Goal: Task Accomplishment & Management: Manage account settings

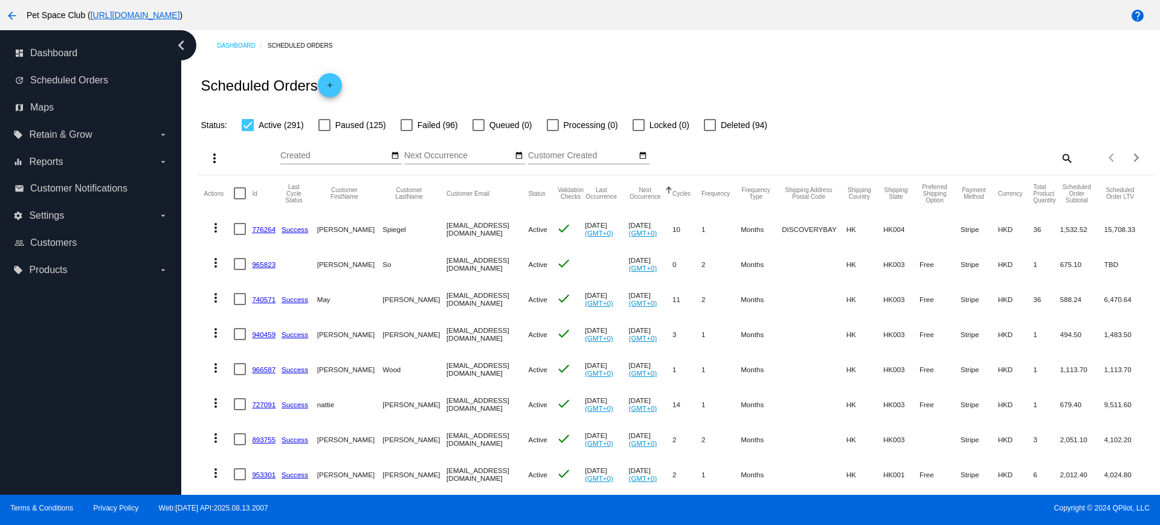
scroll to position [161, 0]
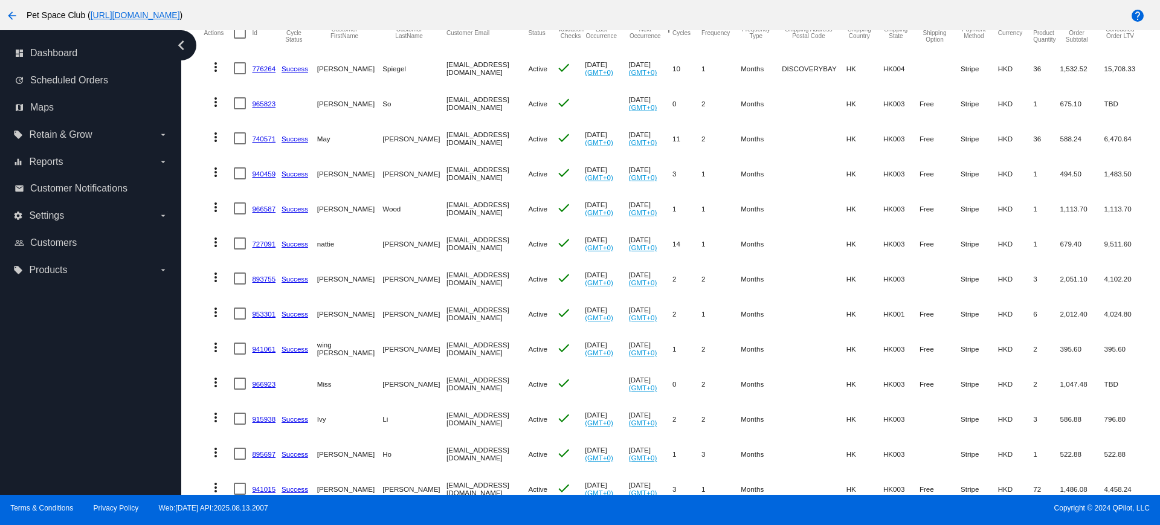
click at [201, 155] on mat-table "Actions Id Last Cycle Status Customer FirstName Customer LastName Customer Emai…" at bounding box center [676, 383] width 956 height 737
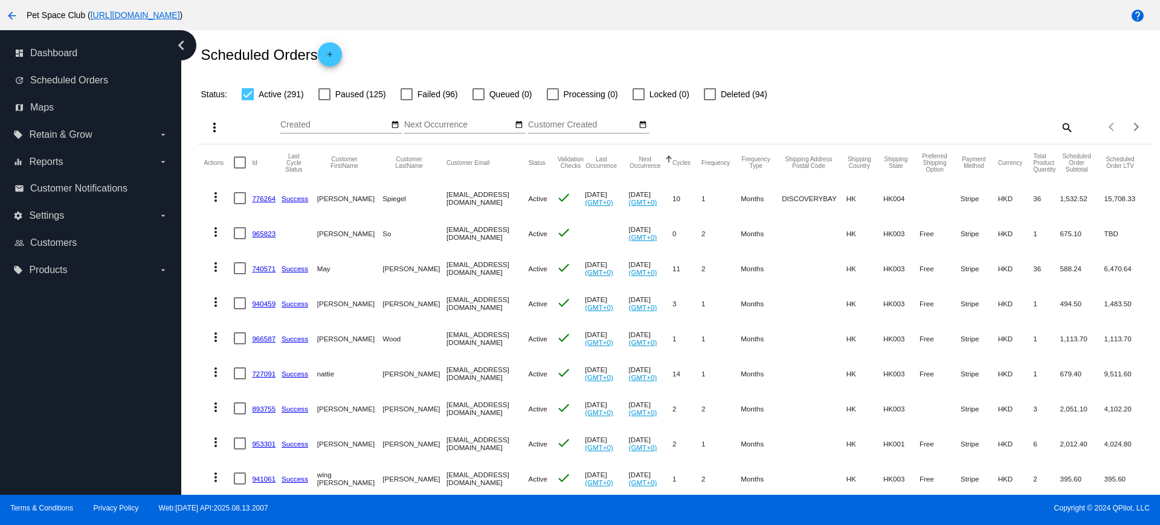
scroll to position [0, 0]
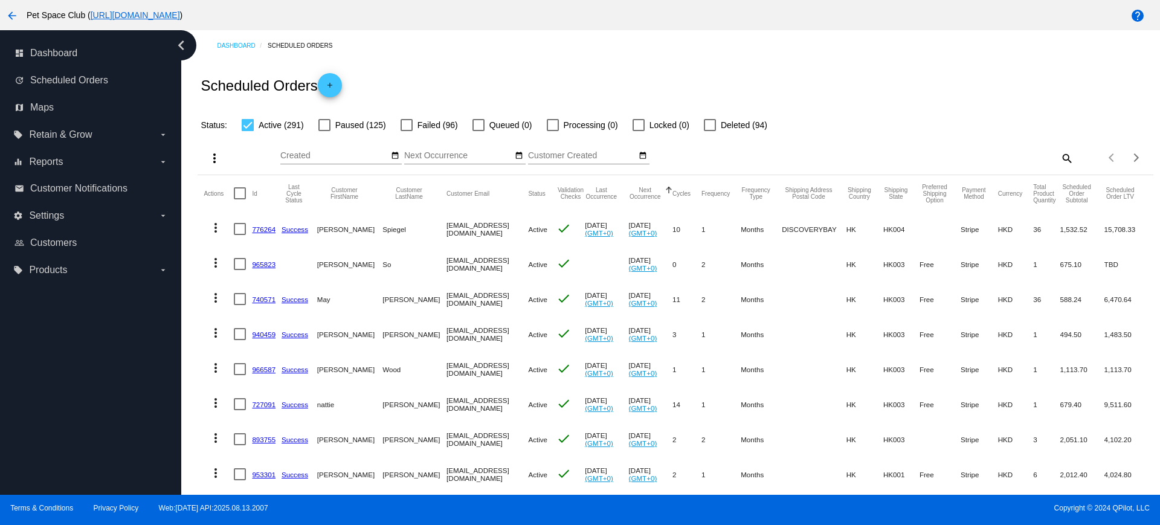
click at [1060, 157] on mat-icon "search" at bounding box center [1067, 158] width 15 height 19
click at [905, 159] on input "Search" at bounding box center [955, 156] width 238 height 10
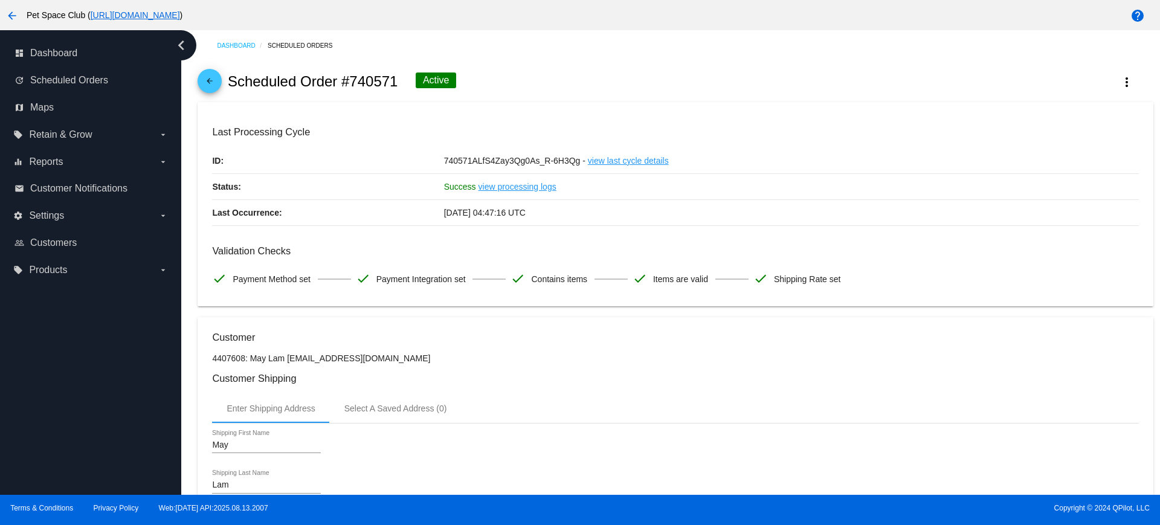
drag, startPoint x: 398, startPoint y: 82, endPoint x: 353, endPoint y: 77, distance: 45.6
click at [353, 77] on div "arrow_back Scheduled Order #740571 Active more_vert" at bounding box center [676, 81] width 956 height 41
copy h2 "740571"
drag, startPoint x: 192, startPoint y: 290, endPoint x: 197, endPoint y: 304, distance: 14.9
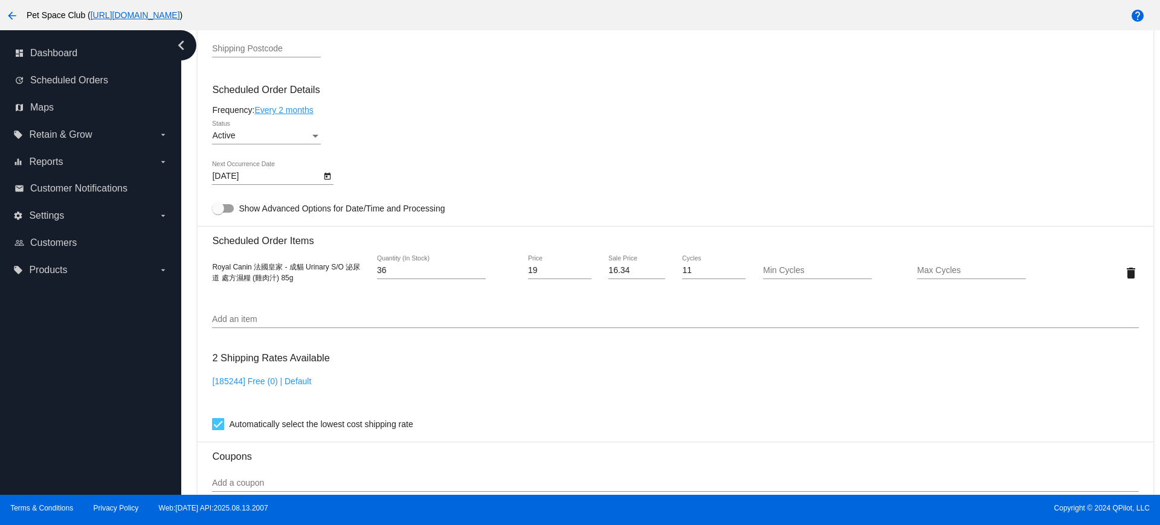
scroll to position [680, 0]
drag, startPoint x: 303, startPoint y: 282, endPoint x: 208, endPoint y: 262, distance: 97.0
click at [208, 262] on mat-card "Customer 4407608: May Lam doudoutonton11@gmail.com Customer Shipping Enter Ship…" at bounding box center [676, 241] width 956 height 1209
copy span "Royal Canin 法國皇家 - 成貓 Urinary S/O 泌尿道 處方濕糧 (雞肉汁) 85g"
click at [325, 314] on input "Add an item" at bounding box center [675, 317] width 927 height 10
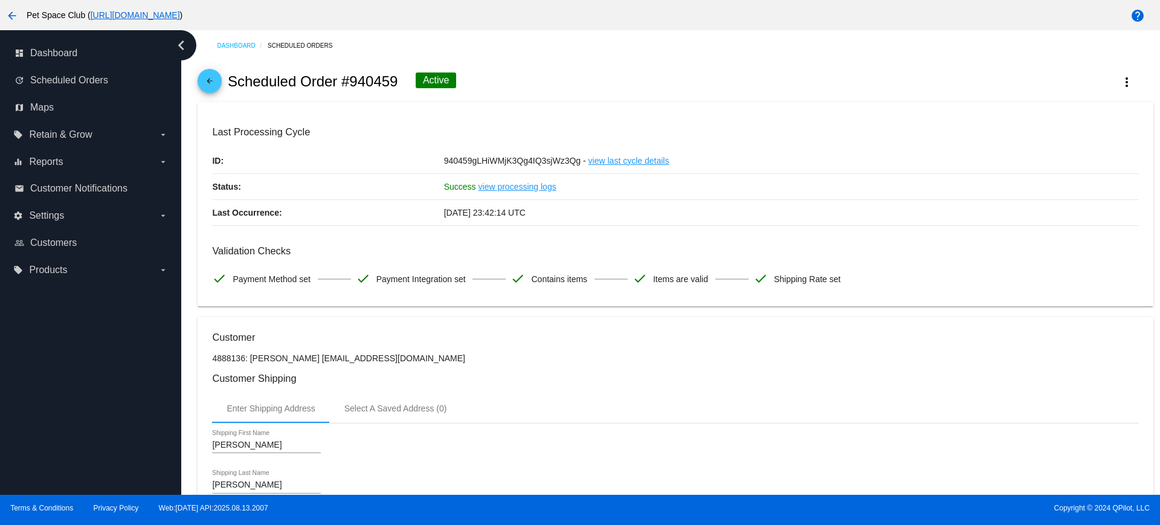
drag, startPoint x: 398, startPoint y: 83, endPoint x: 351, endPoint y: 80, distance: 47.8
click at [351, 80] on div "arrow_back Scheduled Order #940459 Active more_vert" at bounding box center [676, 81] width 956 height 41
copy h2 "940459"
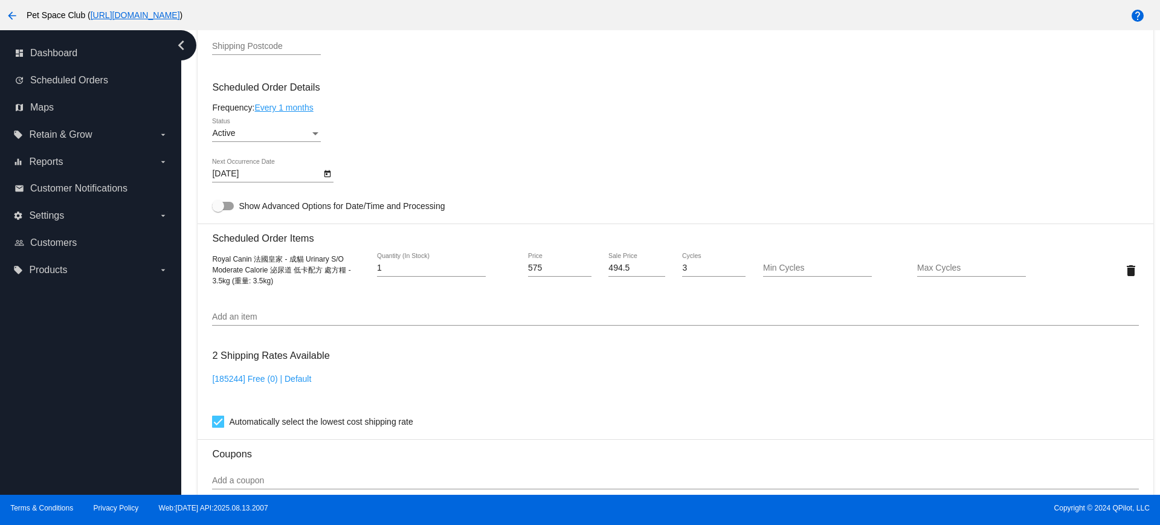
scroll to position [604, 0]
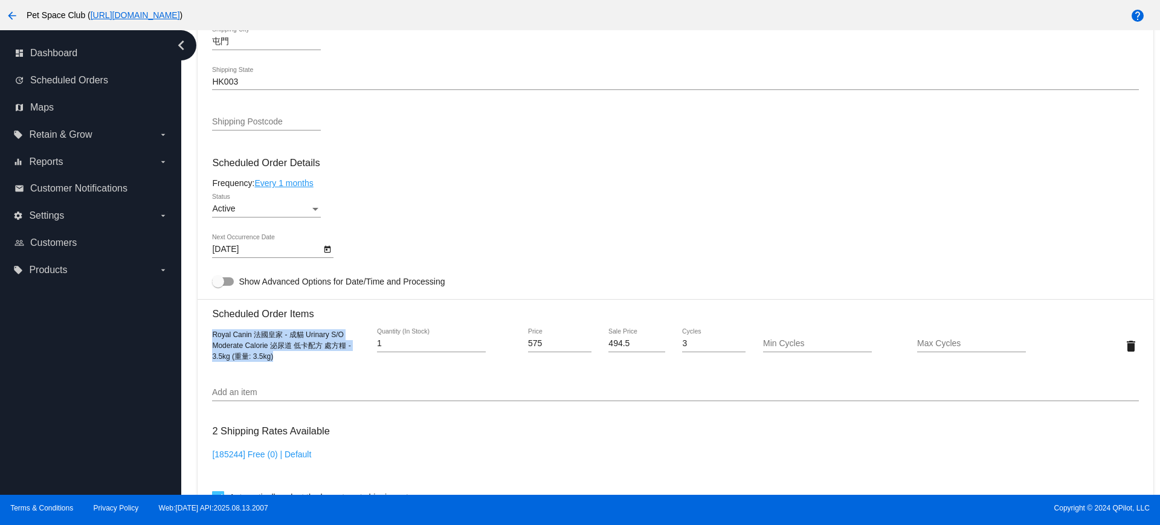
drag, startPoint x: 282, startPoint y: 364, endPoint x: 212, endPoint y: 339, distance: 74.4
click at [212, 339] on mat-card "Customer 4888136: Cherie Kwok cheriiez@yahoo.com.hk Customer Shipping Enter Shi…" at bounding box center [676, 317] width 956 height 1209
copy span "Royal Canin 法國皇家 - 成貓 Urinary S/O Moderate Calorie 泌尿道 低卡配方 處方糧 - 3.5kg (重量: 3.…"
drag, startPoint x: 184, startPoint y: 294, endPoint x: 208, endPoint y: 276, distance: 30.2
click at [184, 294] on div "Dashboard Scheduled Orders arrow_back Scheduled Order #940459 Active more_vert …" at bounding box center [670, 262] width 979 height 465
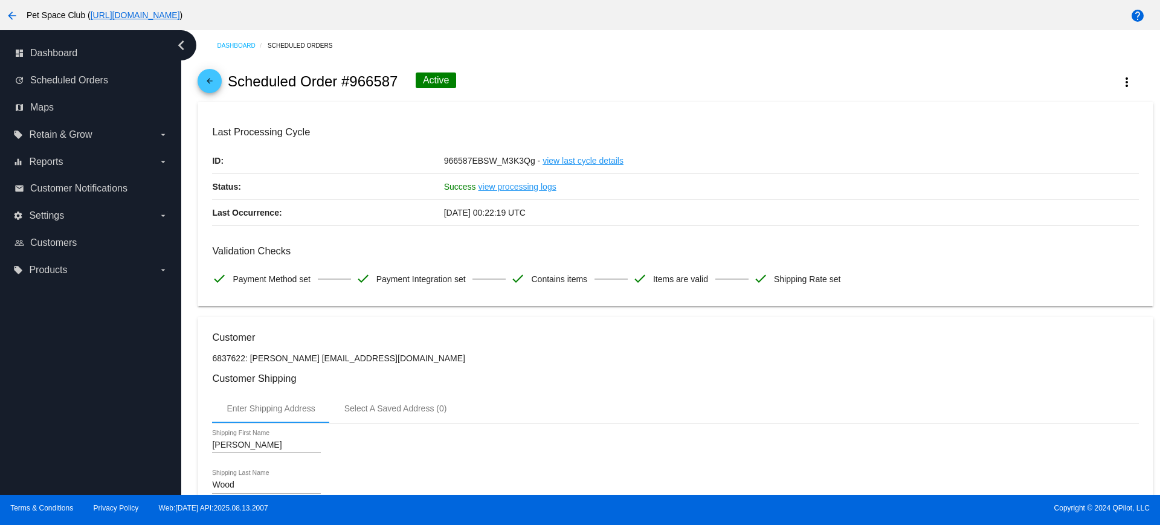
drag, startPoint x: 401, startPoint y: 79, endPoint x: 353, endPoint y: 80, distance: 47.8
click at [353, 80] on div "arrow_back Scheduled Order #966587 Active more_vert" at bounding box center [676, 81] width 956 height 41
copy h2 "966587"
click at [509, 88] on div "arrow_back Scheduled Order #966587 Active more_vert" at bounding box center [676, 81] width 956 height 41
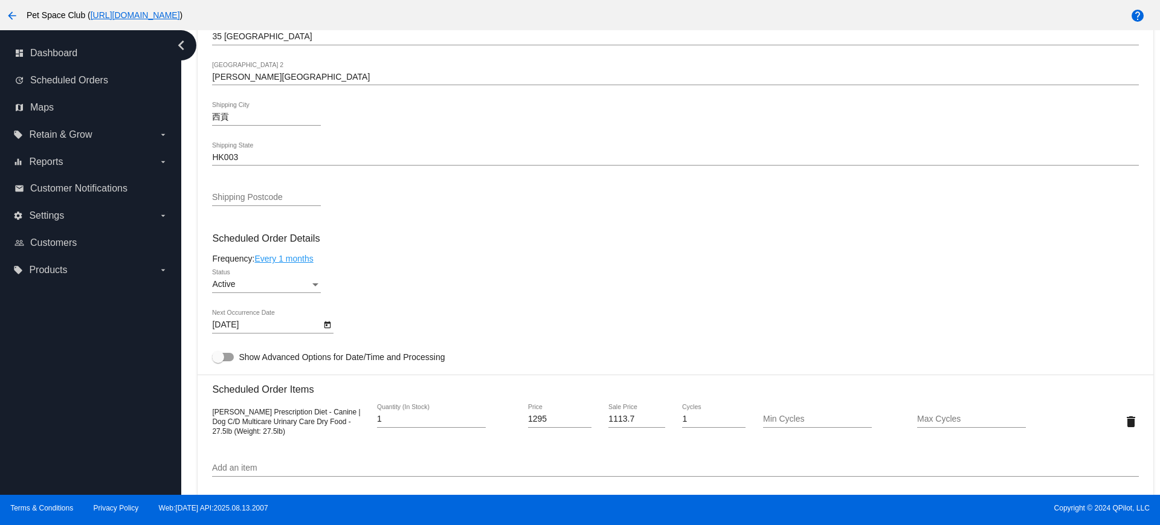
scroll to position [604, 0]
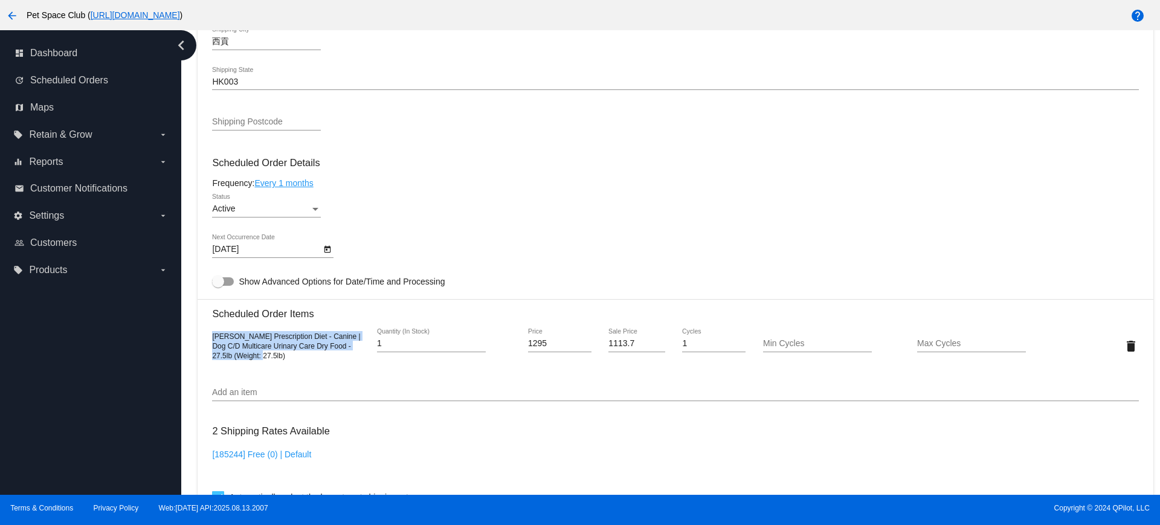
drag, startPoint x: 270, startPoint y: 357, endPoint x: 201, endPoint y: 337, distance: 71.7
click at [201, 337] on mat-card "Customer 6837622: Anthony Wood sisterwood@gmail.com Customer Shipping Enter Shi…" at bounding box center [676, 317] width 956 height 1209
copy span "Hill's Prescription Diet - Canine | Dog C/D Multicare Urinary Care Dry Food - 2…"
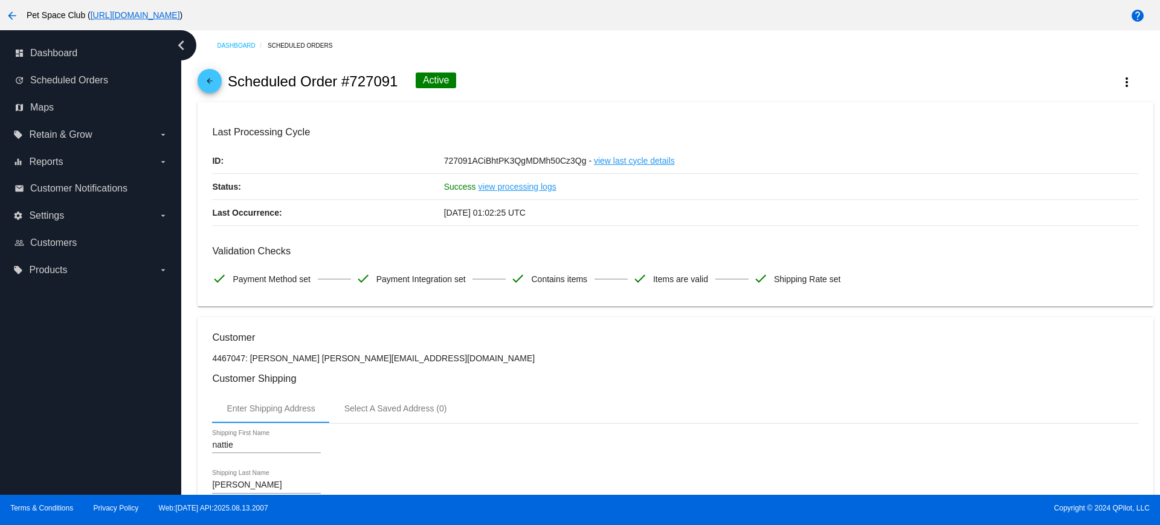
drag, startPoint x: 398, startPoint y: 81, endPoint x: 351, endPoint y: 80, distance: 46.5
click at [351, 80] on h2 "Scheduled Order #727091" at bounding box center [313, 81] width 170 height 17
copy h2 "727091"
click at [565, 91] on div "arrow_back Scheduled Order #727091 Active more_vert" at bounding box center [676, 81] width 956 height 41
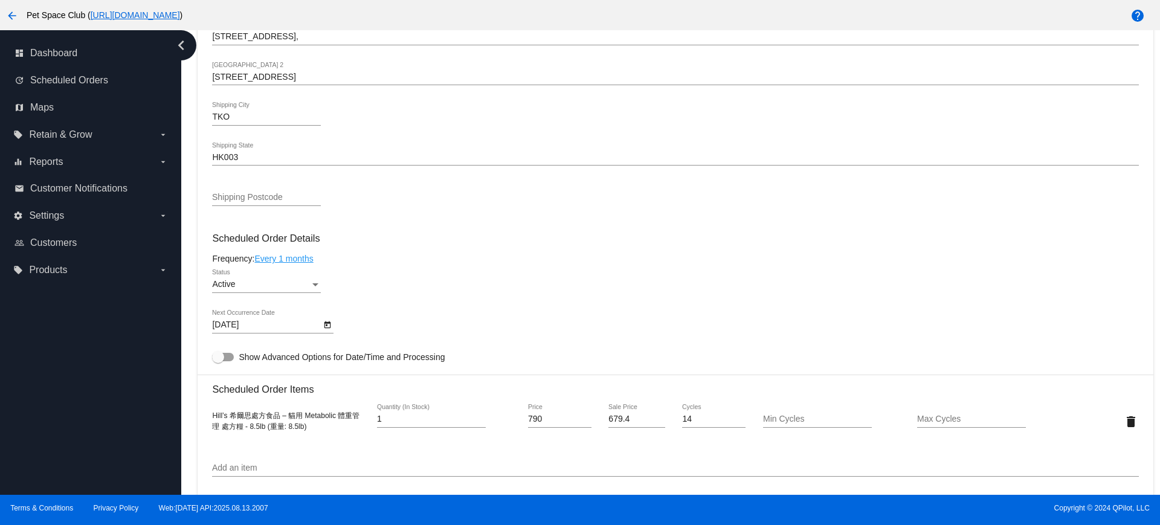
scroll to position [604, 0]
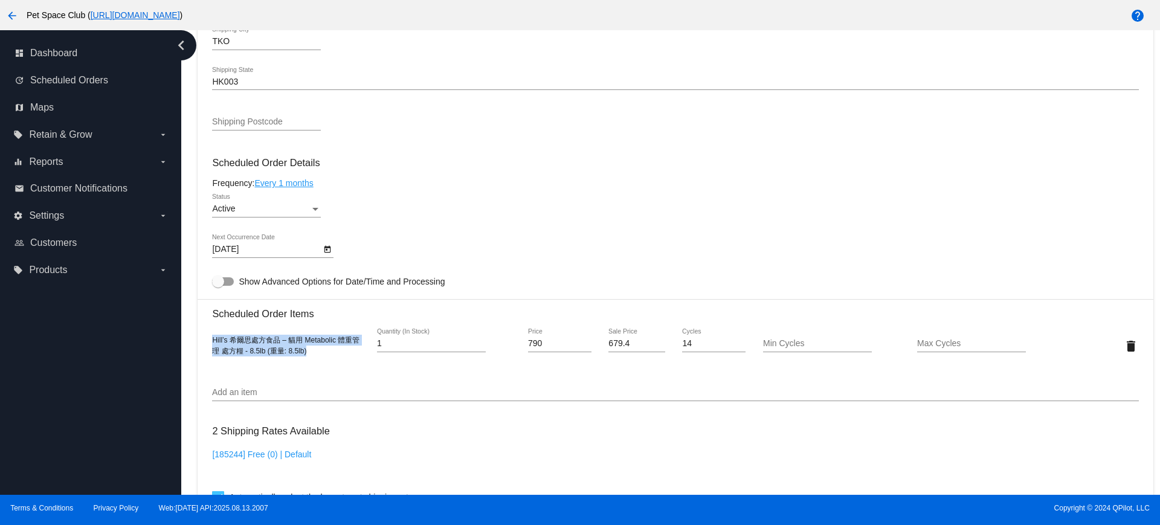
drag, startPoint x: 311, startPoint y: 358, endPoint x: 209, endPoint y: 344, distance: 102.5
click at [209, 344] on mat-card "Customer 4467047: [PERSON_NAME] [PERSON_NAME][EMAIL_ADDRESS][DOMAIN_NAME] Custo…" at bounding box center [676, 317] width 956 height 1209
copy span "Hill’s 希爾思處方食品 – 貓用 Metabolic 體重管理 處方糧 - 8.5lb (重量: 8.5lb)"
click at [185, 182] on div "Dashboard Scheduled Orders arrow_back Scheduled Order #727091 Active more_vert …" at bounding box center [670, 262] width 979 height 465
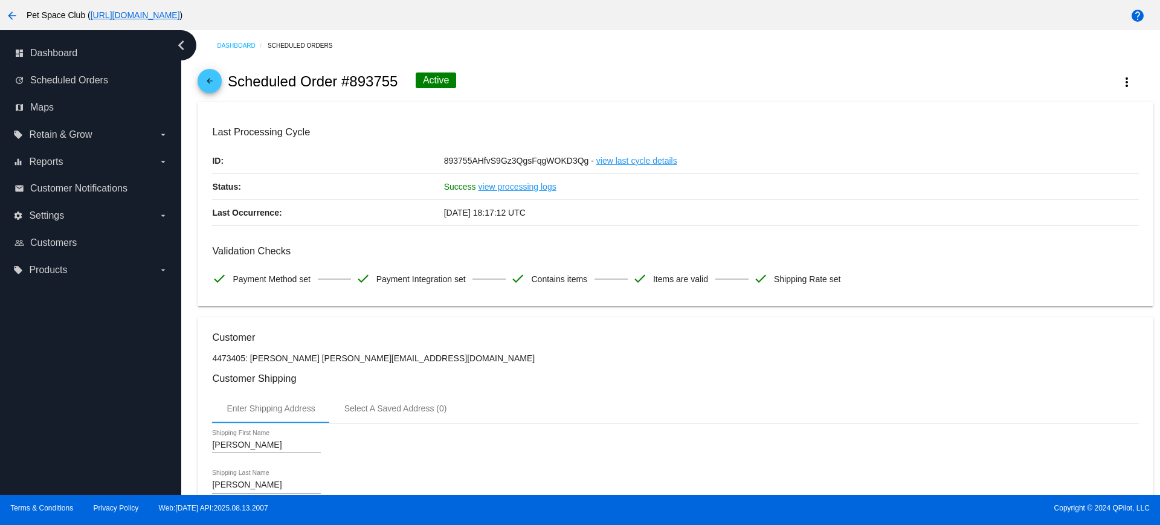
drag, startPoint x: 400, startPoint y: 85, endPoint x: 348, endPoint y: 85, distance: 52.0
click at [348, 85] on div "arrow_back Scheduled Order #893755 Active more_vert" at bounding box center [676, 81] width 956 height 41
copy h2 "893755"
click at [694, 125] on mat-card "Last Processing Cycle ID: 893755AHfvS9Gz3QgsFqgWOKD3Qg - view last cycle detail…" at bounding box center [676, 204] width 956 height 205
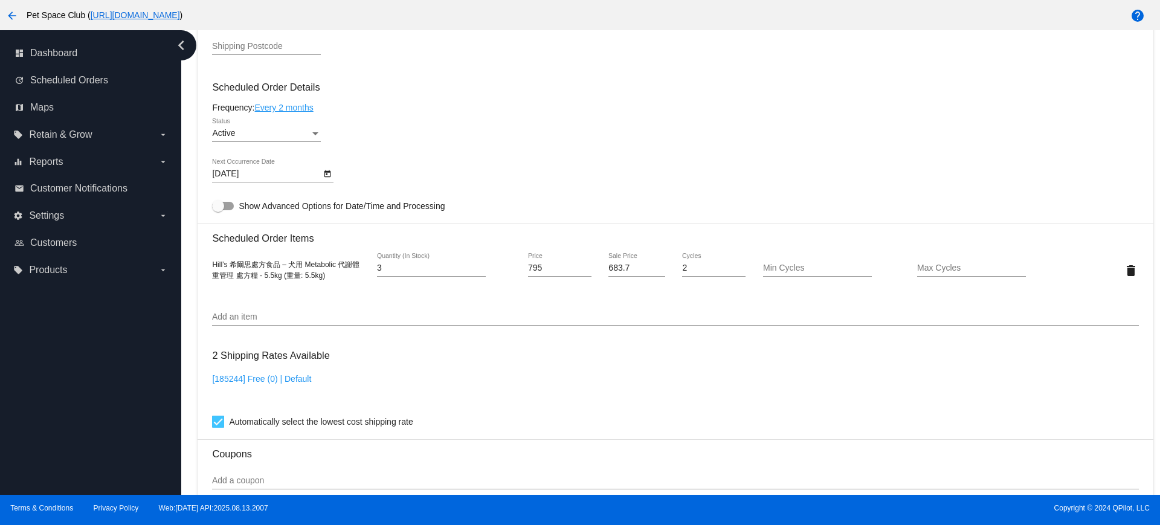
scroll to position [604, 0]
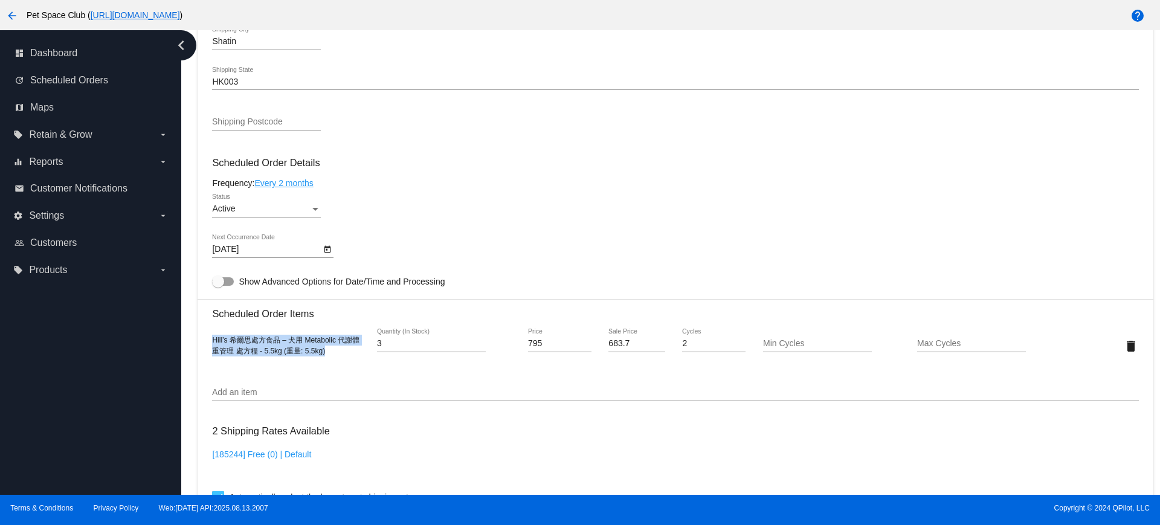
drag, startPoint x: 332, startPoint y: 355, endPoint x: 214, endPoint y: 346, distance: 118.8
click at [206, 343] on mat-card "Customer 4473405: Vicky Wong vickyy_wong@yahoo.com Customer Shipping Enter Ship…" at bounding box center [676, 317] width 956 height 1209
copy span "Hill’s 希爾思處方食品 – 犬用 Metabolic 代謝體重管理 處方糧 - 5.5kg (重量: 5.5kg)"
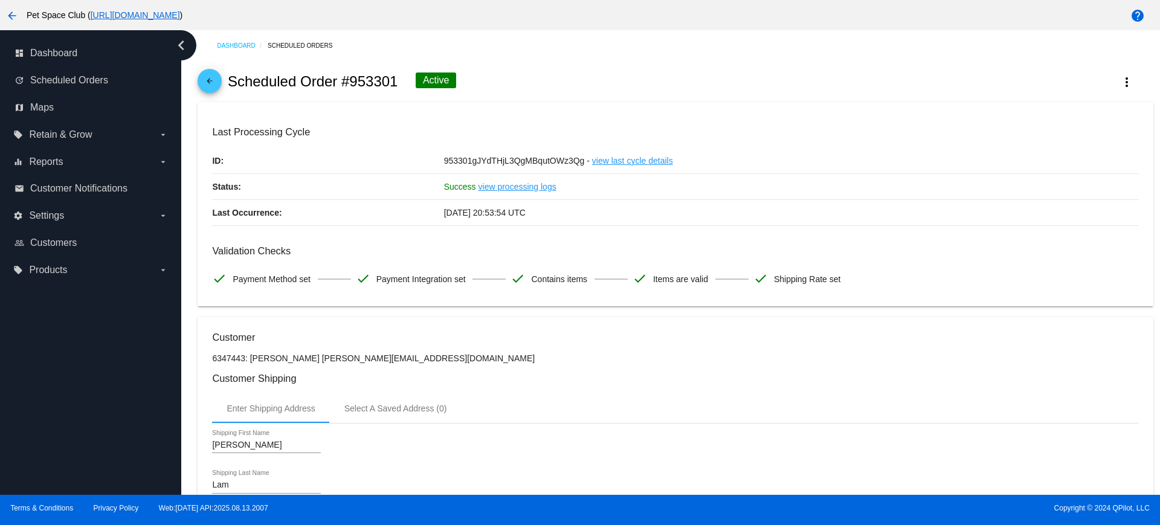
drag, startPoint x: 399, startPoint y: 80, endPoint x: 349, endPoint y: 83, distance: 49.7
click at [349, 83] on div "arrow_back Scheduled Order #953301 Active more_vert" at bounding box center [676, 81] width 956 height 41
copy h2 "953301"
click at [519, 80] on div "arrow_back Scheduled Order #953301 Active more_vert" at bounding box center [676, 81] width 956 height 41
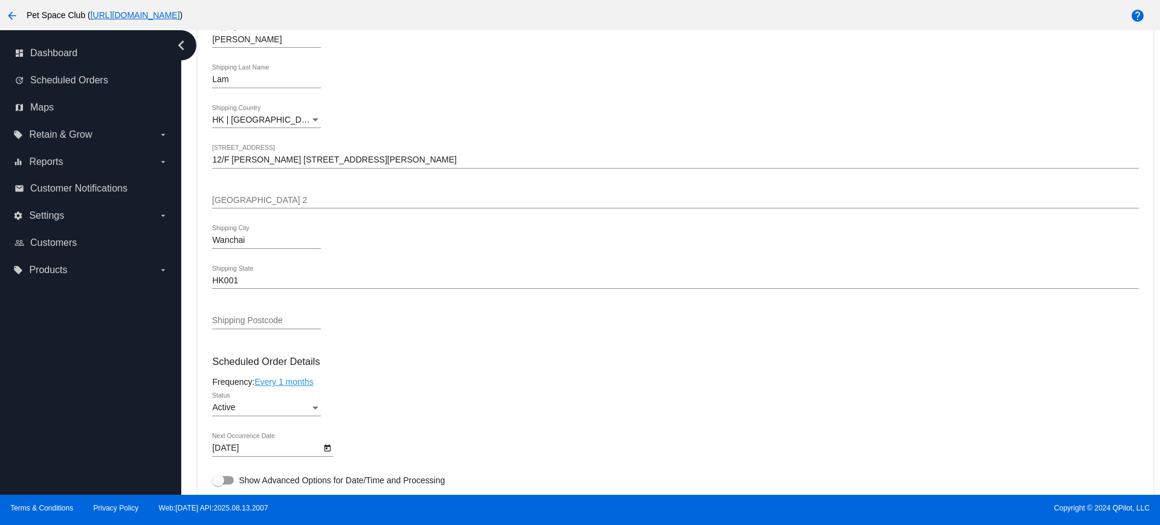
scroll to position [529, 0]
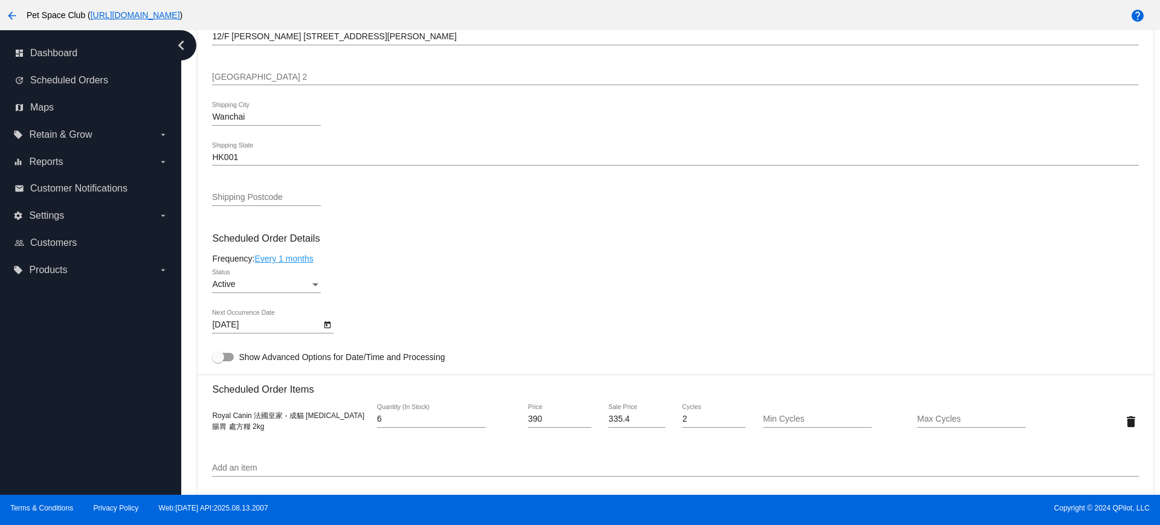
drag, startPoint x: 274, startPoint y: 430, endPoint x: 202, endPoint y: 414, distance: 73.2
click at [202, 414] on mat-card "Customer 6347443: Zita Lam hugnhome@gmail.com Customer Shipping Enter Shipping …" at bounding box center [676, 392] width 956 height 1209
copy span "Royal Canin 法國皇家 - 成貓 Gastrointestinal 腸胃 處方糧 2kg"
click at [193, 271] on div "Dashboard Scheduled Orders arrow_back Scheduled Order #953301 Active more_vert …" at bounding box center [675, 249] width 969 height 1496
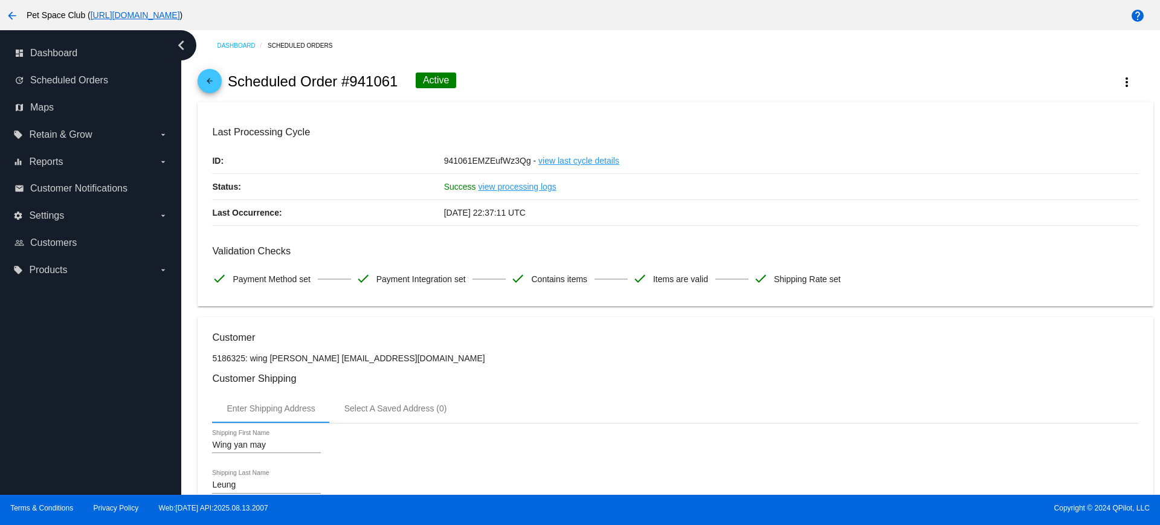
drag, startPoint x: 400, startPoint y: 84, endPoint x: 353, endPoint y: 82, distance: 47.2
click at [353, 82] on div "arrow_back Scheduled Order #941061 Active more_vert" at bounding box center [676, 81] width 956 height 41
copy h2 "941061"
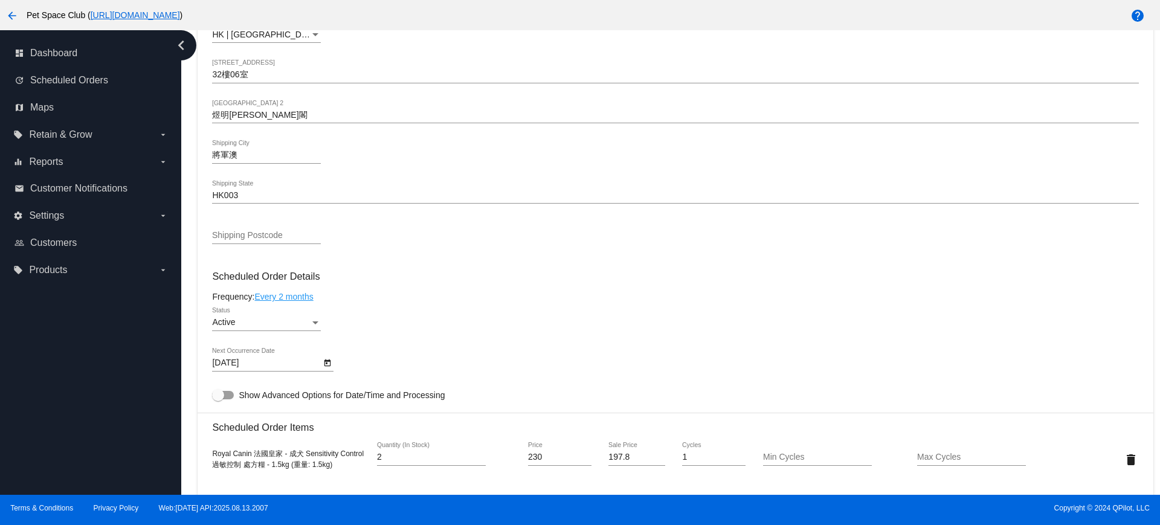
scroll to position [604, 0]
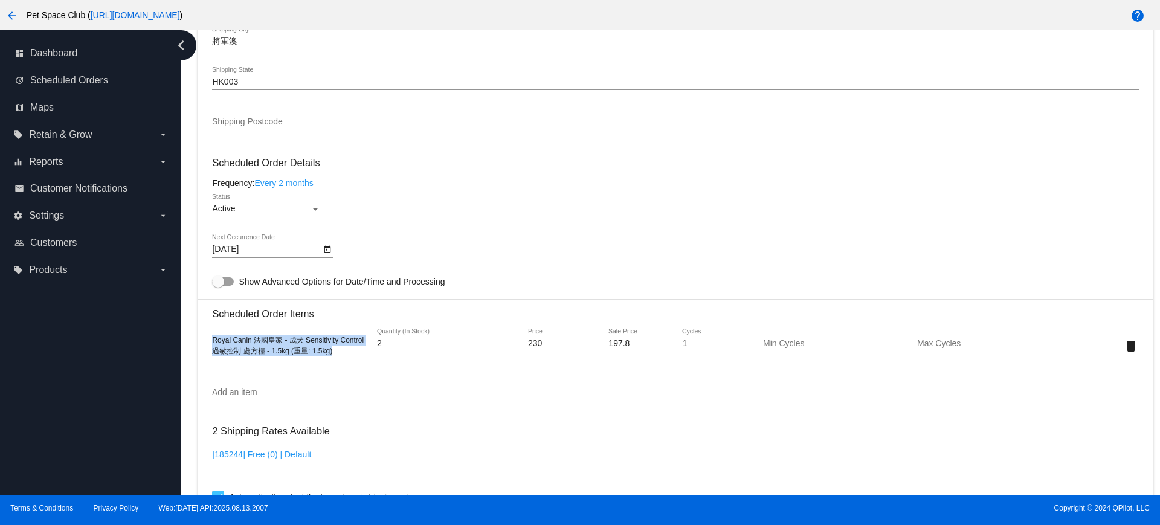
drag, startPoint x: 350, startPoint y: 357, endPoint x: 251, endPoint y: 357, distance: 99.1
click at [212, 343] on mat-card "Customer 5186325: wing yan may Leung may357357@yahoo.com.hk Customer Shipping E…" at bounding box center [676, 317] width 956 height 1209
copy span "Royal Canin 法國皇家 - 成犬 Sensitivity Control 過敏控制 處方糧 - 1.5kg (重量: 1.5kg)"
click at [181, 162] on nav "dashboard Dashboard update Scheduled Orders map Maps local_offer Retain & Grow …" at bounding box center [90, 161] width 181 height 263
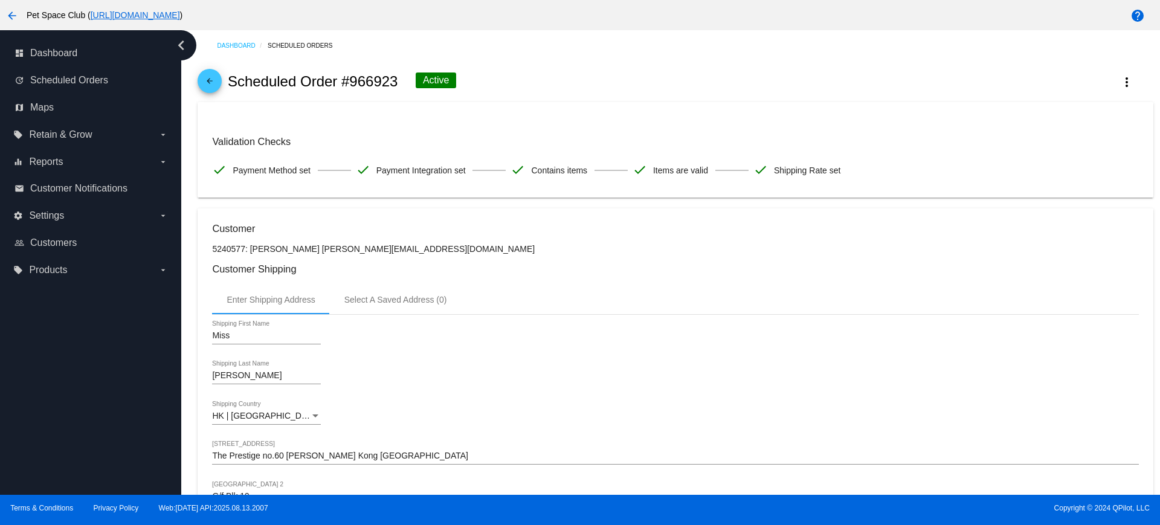
drag, startPoint x: 397, startPoint y: 81, endPoint x: 352, endPoint y: 79, distance: 45.4
click at [352, 79] on h2 "Scheduled Order #966923" at bounding box center [313, 81] width 170 height 17
copy h2 "966923"
click at [605, 82] on div "arrow_back Scheduled Order #966923 Active more_vert" at bounding box center [676, 81] width 956 height 41
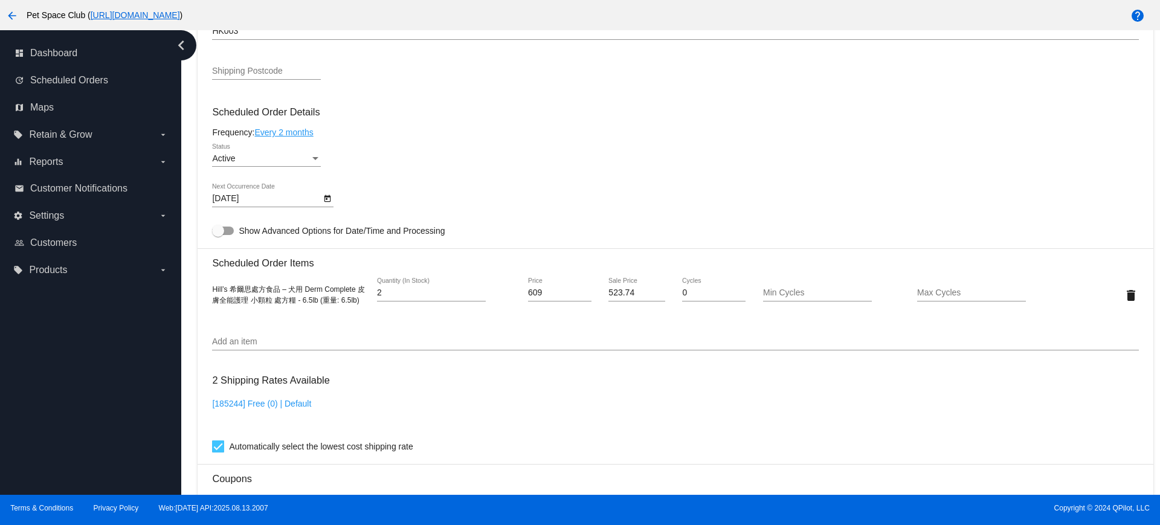
scroll to position [529, 0]
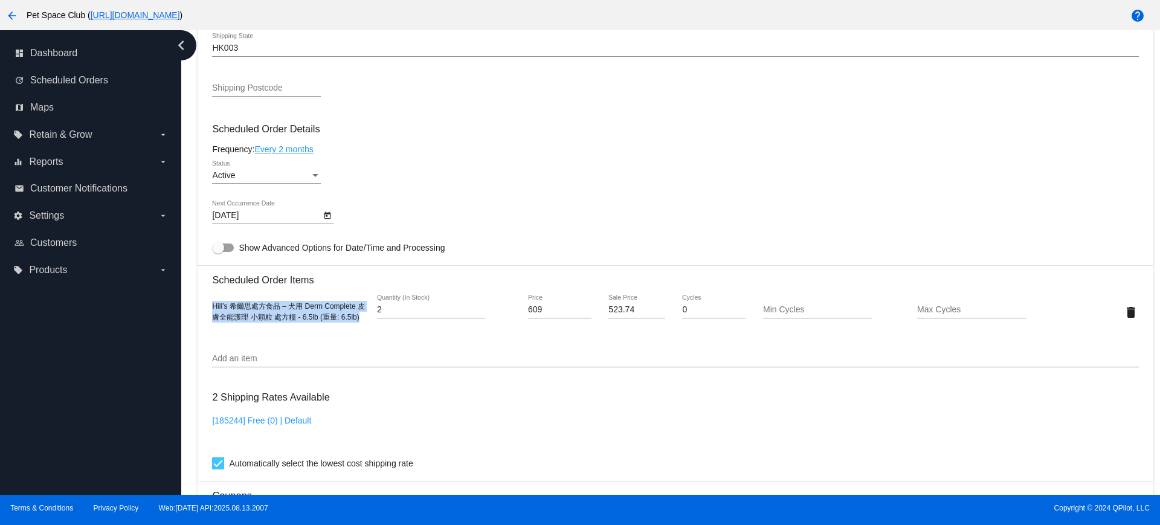
drag, startPoint x: 238, startPoint y: 326, endPoint x: 202, endPoint y: 302, distance: 43.1
click at [202, 302] on mat-card "Customer 5240577: [PERSON_NAME] [PERSON_NAME][EMAIL_ADDRESS][DOMAIN_NAME] Custo…" at bounding box center [676, 284] width 956 height 1209
copy span "Hill’s 希爾思處方食品 – 犬用 Derm Complete 皮膚全能護理 小顆粒 處方糧 - 6.5lb (重量: 6.5lb)"
